Goal: Communication & Community: Answer question/provide support

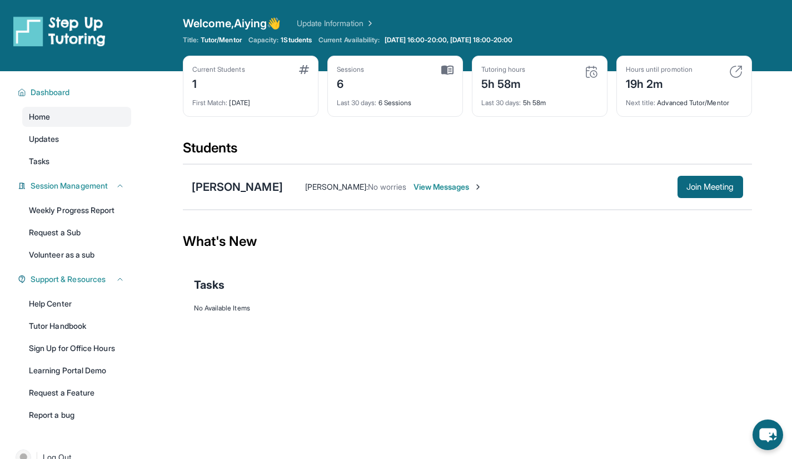
click at [414, 189] on span "View Messages" at bounding box center [448, 186] width 69 height 11
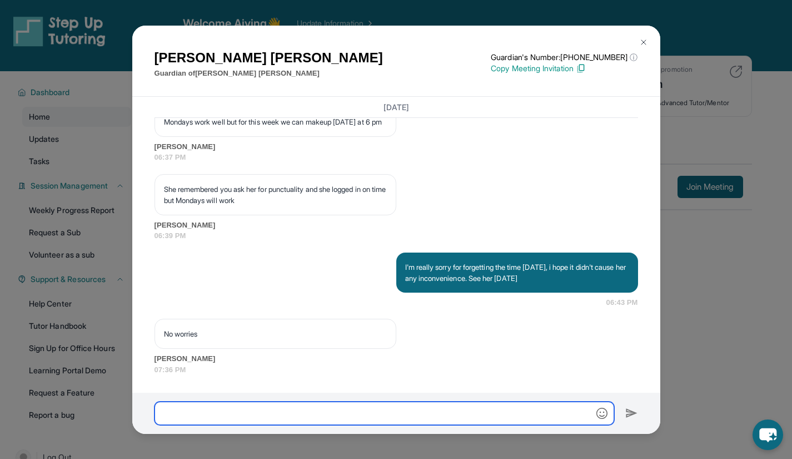
click at [290, 418] on input "text" at bounding box center [385, 412] width 460 height 23
type input "**********"
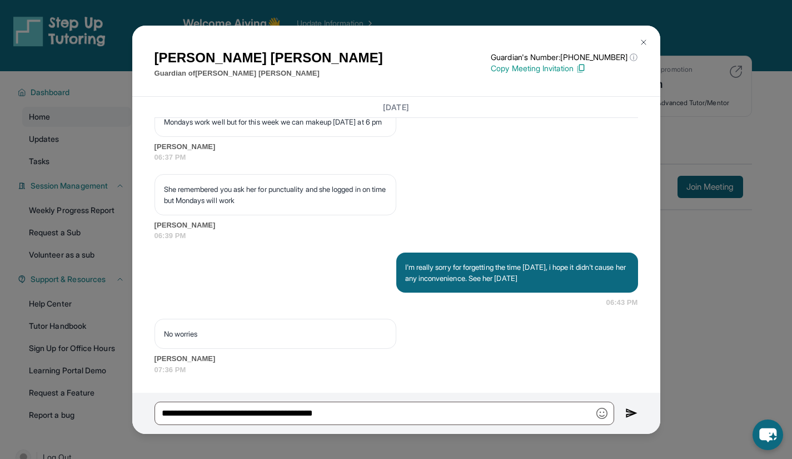
click at [624, 416] on div "**********" at bounding box center [396, 412] width 528 height 41
click at [628, 415] on img at bounding box center [631, 412] width 13 height 13
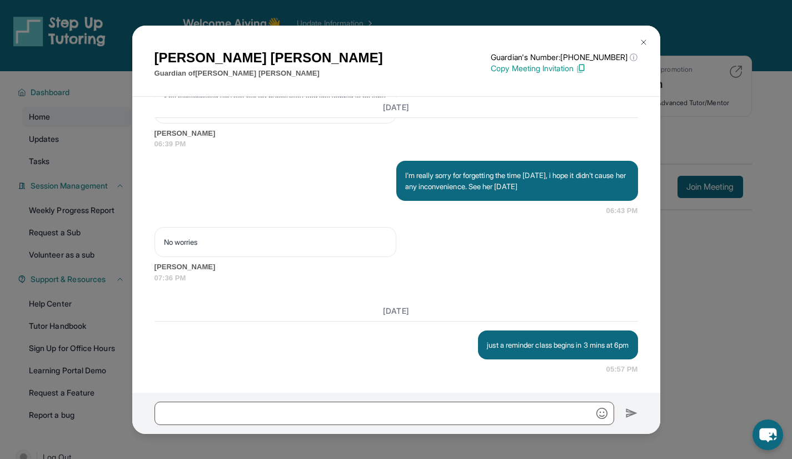
scroll to position [6059, 0]
click at [474, 249] on div "No worries [PERSON_NAME] 07:36 PM" at bounding box center [397, 255] width 484 height 56
click at [644, 37] on button at bounding box center [644, 42] width 22 height 22
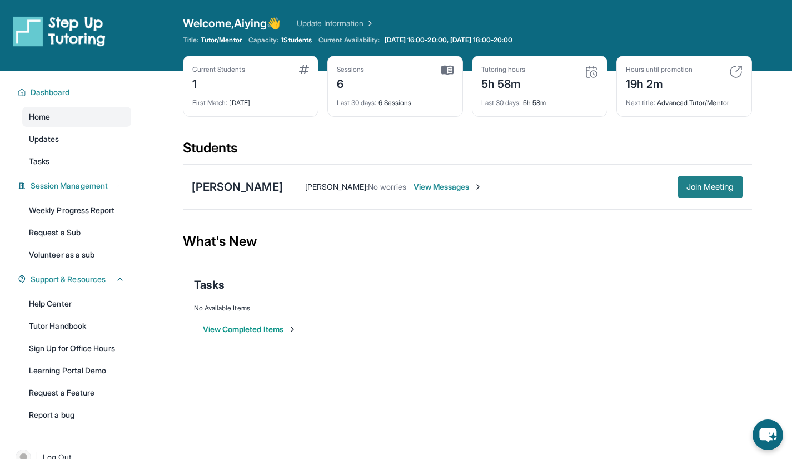
click at [692, 181] on button "Join Meeting" at bounding box center [711, 187] width 66 height 22
click at [376, 181] on div "[PERSON_NAME] : No worries View Messages Join Meeting" at bounding box center [513, 187] width 460 height 22
click at [255, 185] on div "[PERSON_NAME]" at bounding box center [237, 187] width 91 height 16
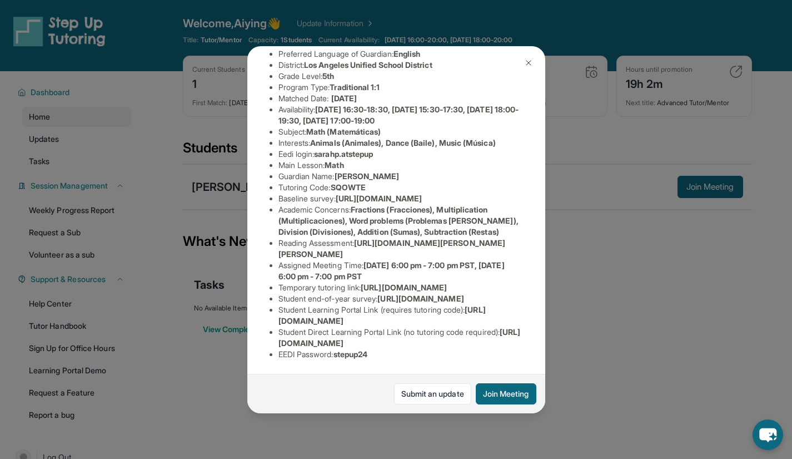
scroll to position [71, 0]
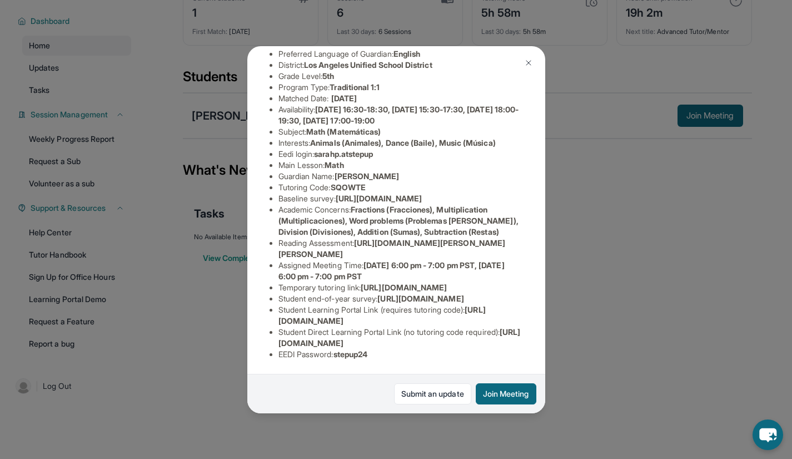
drag, startPoint x: 277, startPoint y: 334, endPoint x: 523, endPoint y: 334, distance: 246.2
click at [523, 334] on div "[PERSON_NAME] Guardian: [PERSON_NAME] Student Information [URL][DOMAIN_NAME] Pr…" at bounding box center [396, 229] width 298 height 367
copy span "[URL][DOMAIN_NAME]"
